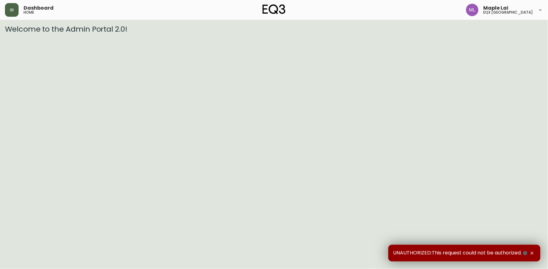
click at [11, 4] on button "button" at bounding box center [12, 10] width 14 height 14
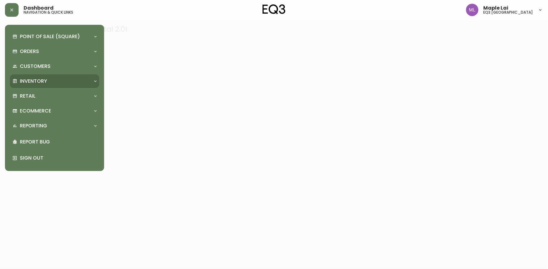
click at [32, 78] on p "Inventory" at bounding box center [33, 81] width 27 height 7
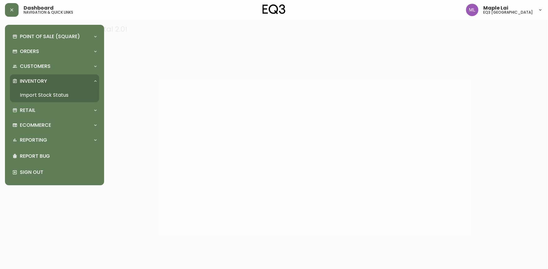
click at [33, 93] on link "Import Stock Status" at bounding box center [54, 95] width 89 height 14
